Goal: Go to known website: Access a specific website the user already knows

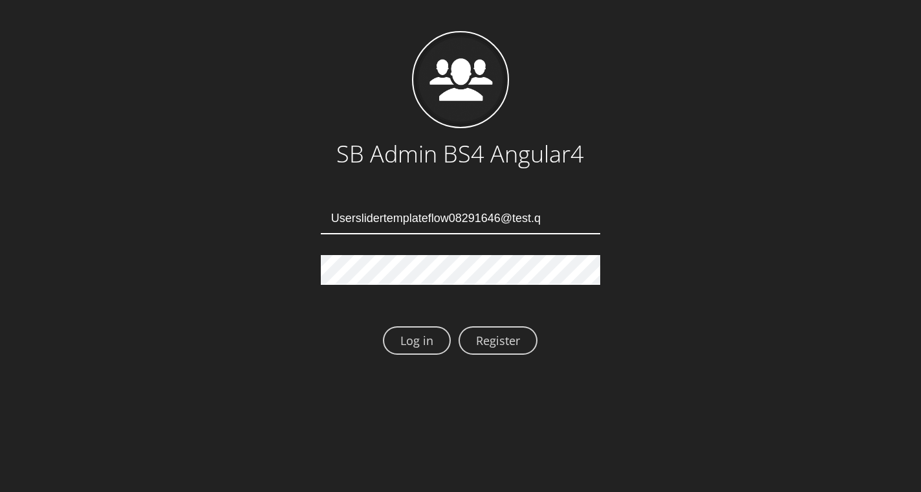
type input "Userslidertemplateflow08291646@test.qa"
